Goal: Go to known website: Access a specific website the user already knows

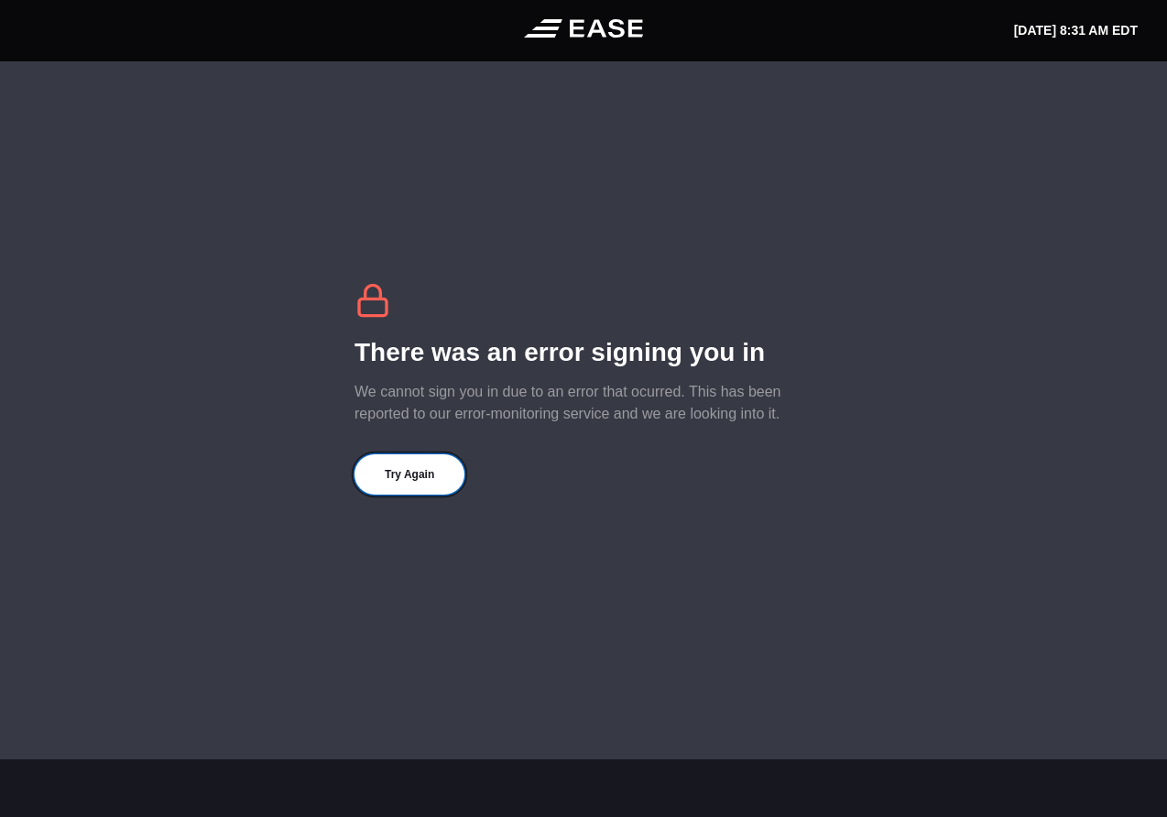
click at [412, 466] on button "Try Again" at bounding box center [409, 474] width 110 height 40
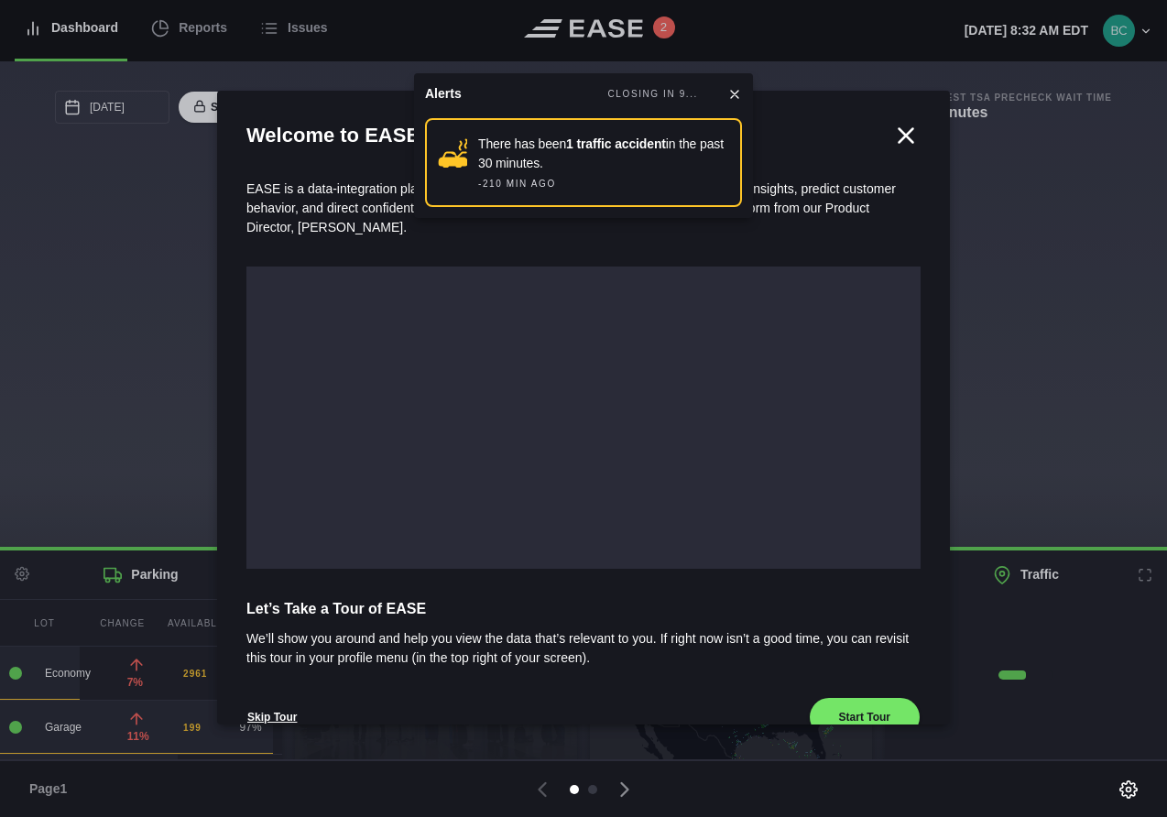
click at [736, 96] on icon at bounding box center [734, 94] width 7 height 7
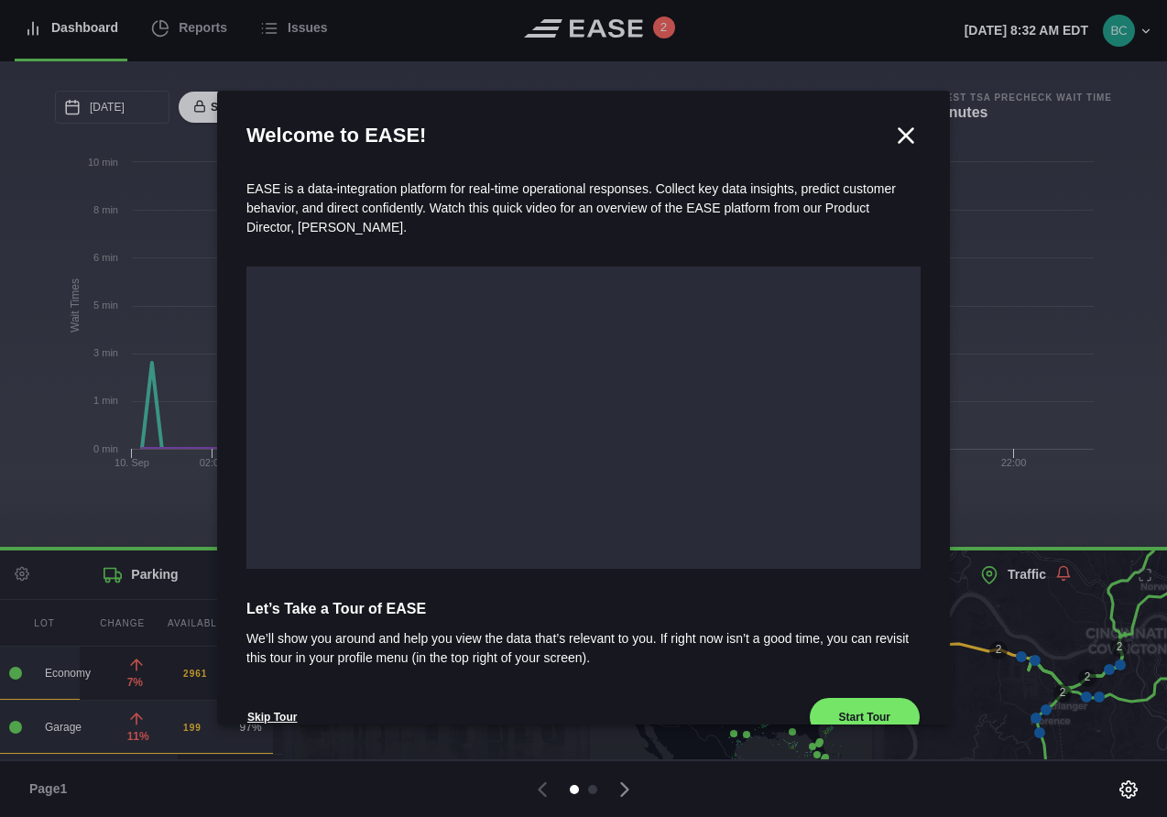
click at [901, 146] on icon at bounding box center [905, 135] width 27 height 27
